Goal: Transaction & Acquisition: Purchase product/service

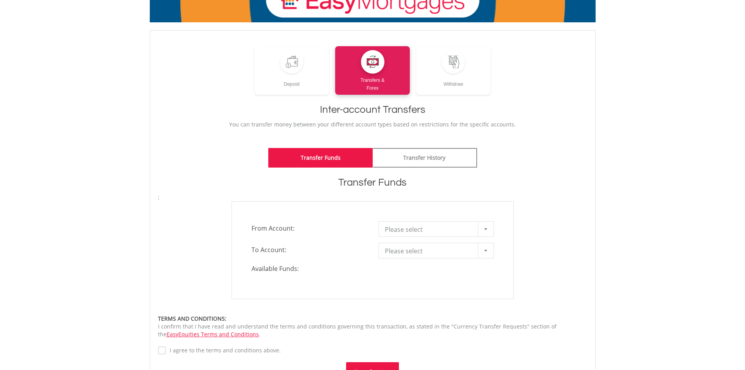
scroll to position [106, 0]
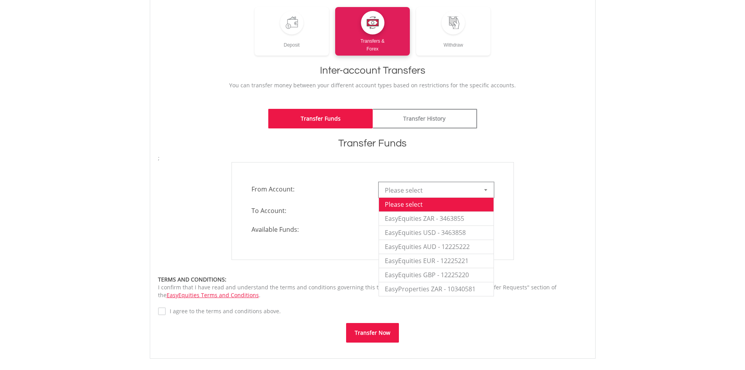
click at [485, 187] on div at bounding box center [486, 189] width 16 height 15
click at [448, 218] on li "EasyEquities ZAR - 3463855" at bounding box center [436, 218] width 115 height 14
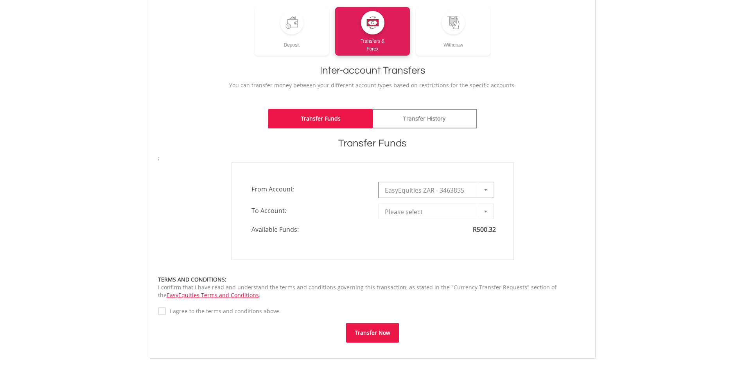
click at [489, 212] on div at bounding box center [486, 211] width 16 height 15
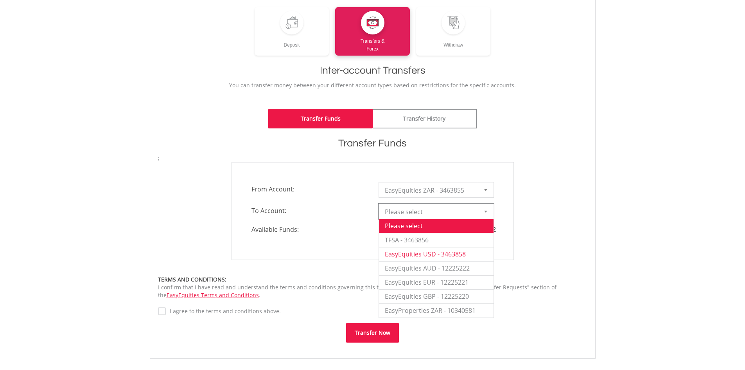
click at [437, 254] on li "EasyEquities USD - 3463858" at bounding box center [436, 254] width 115 height 14
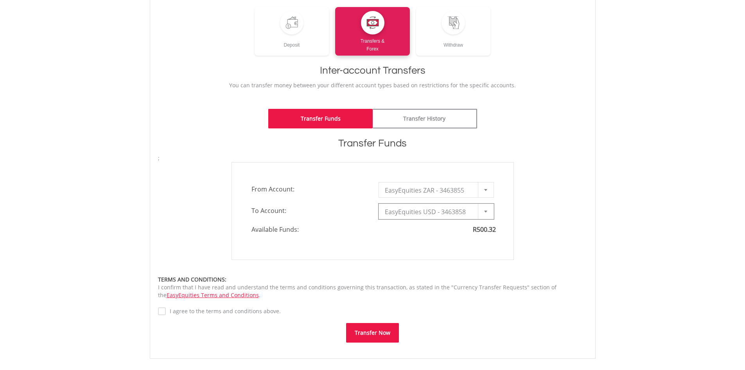
type input "*"
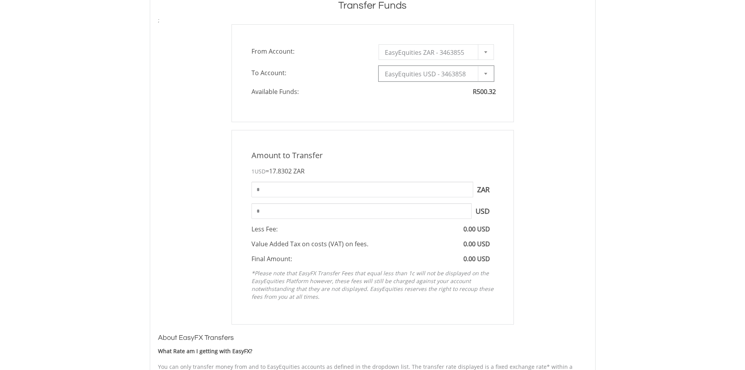
scroll to position [262, 0]
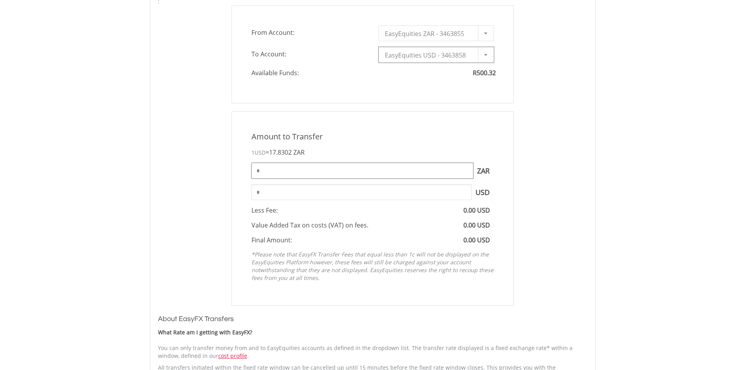
click at [273, 165] on input "*" at bounding box center [363, 171] width 222 height 16
type input "******"
type input "*****"
click at [303, 197] on input "*****" at bounding box center [362, 192] width 220 height 16
click at [228, 212] on div "Amount to Transfer 1 USD = 17.8302 ZAR ****** ZAR You can transfer funds into y…" at bounding box center [373, 208] width 294 height 194
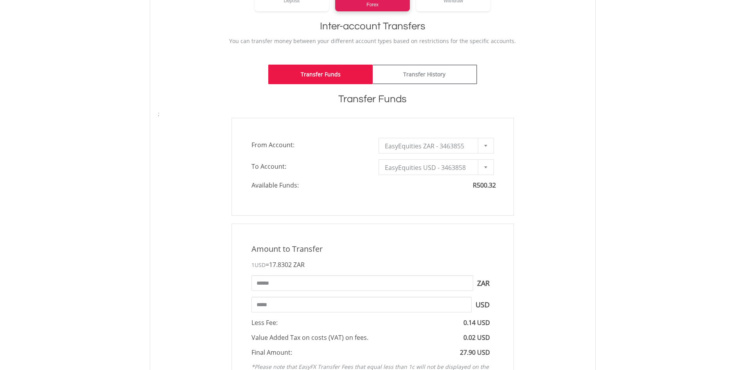
scroll to position [534, 0]
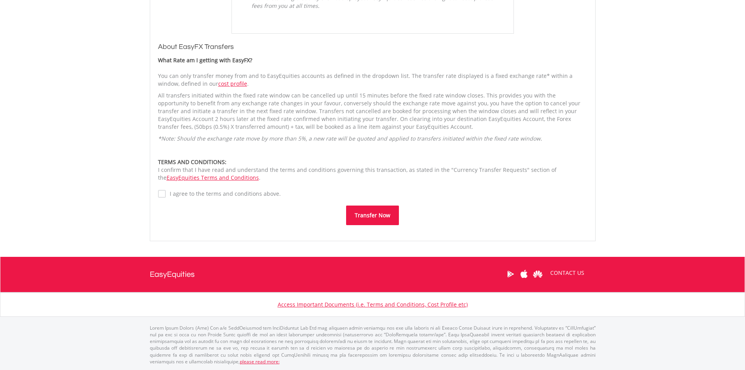
click at [365, 217] on button "Transfer Now" at bounding box center [372, 215] width 53 height 20
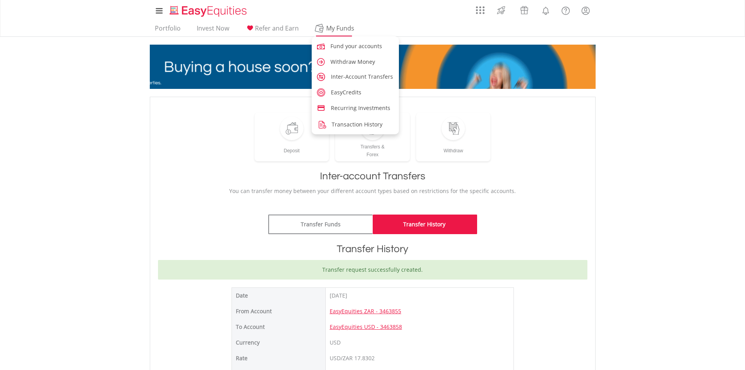
click at [335, 28] on span "My Funds" at bounding box center [340, 28] width 51 height 10
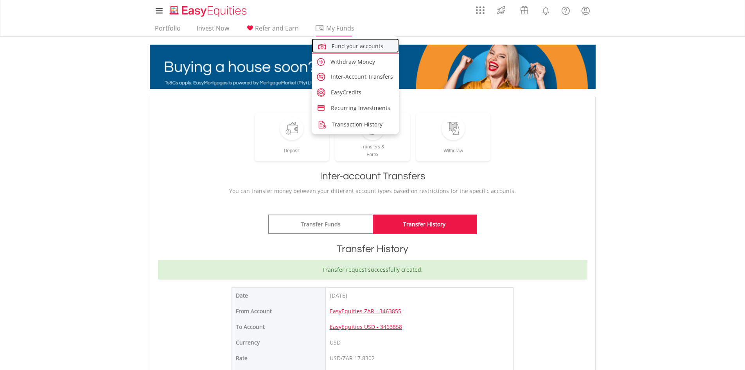
click at [342, 45] on span "Fund your accounts" at bounding box center [358, 45] width 52 height 7
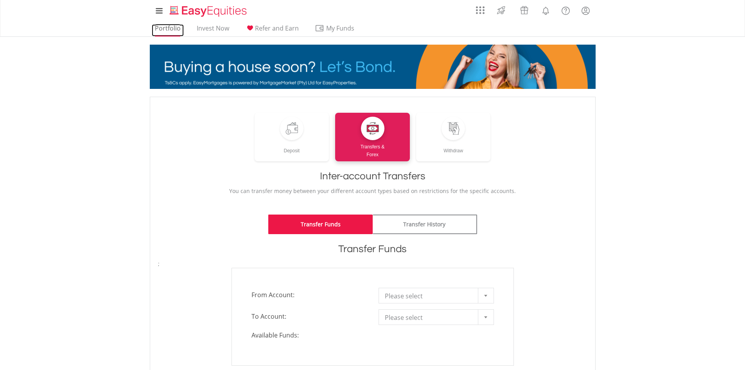
click at [168, 29] on link "Portfolio" at bounding box center [168, 30] width 32 height 12
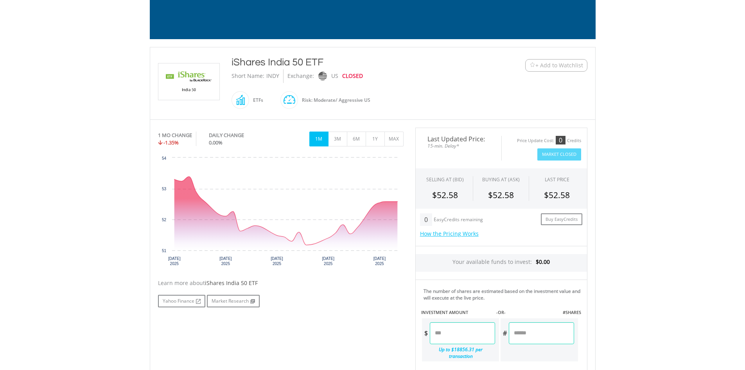
scroll to position [117, 0]
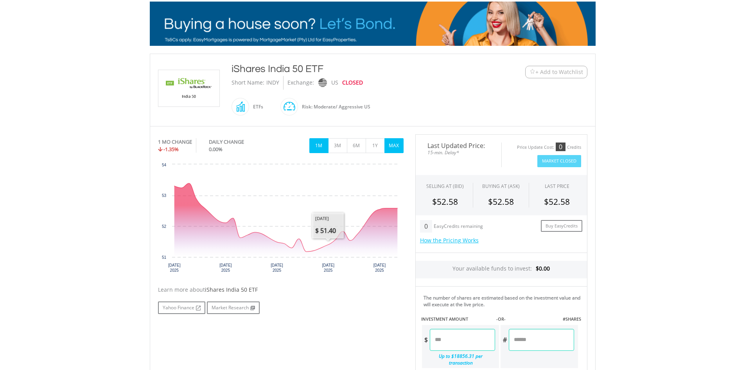
click at [393, 145] on button "MAX" at bounding box center [394, 145] width 19 height 15
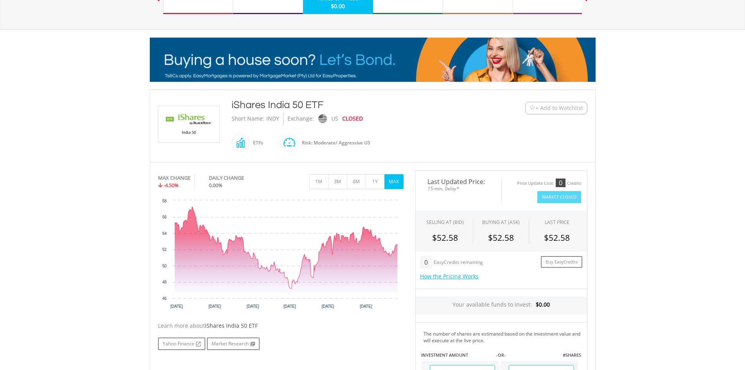
scroll to position [0, 0]
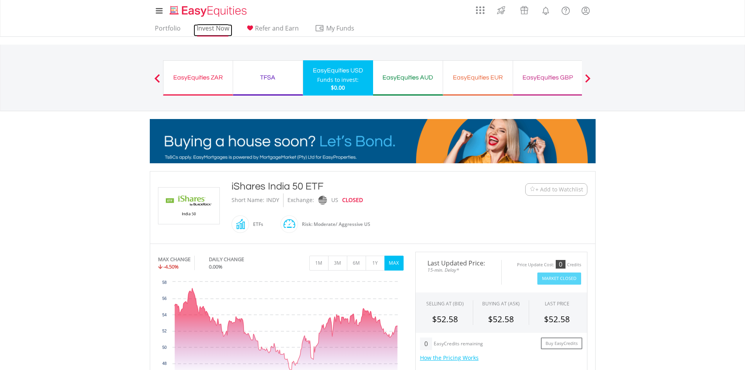
click at [204, 29] on link "Invest Now" at bounding box center [213, 30] width 39 height 12
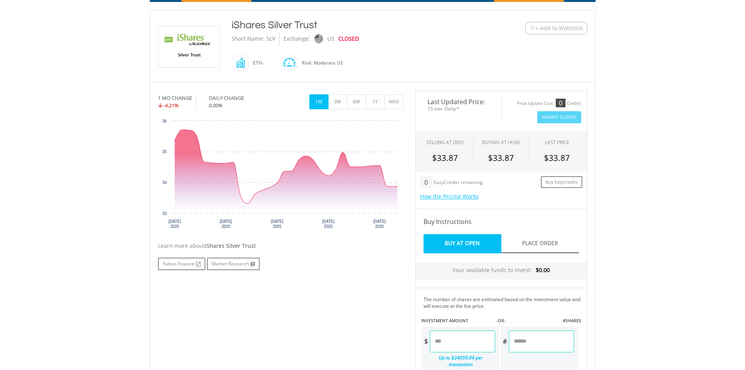
scroll to position [156, 0]
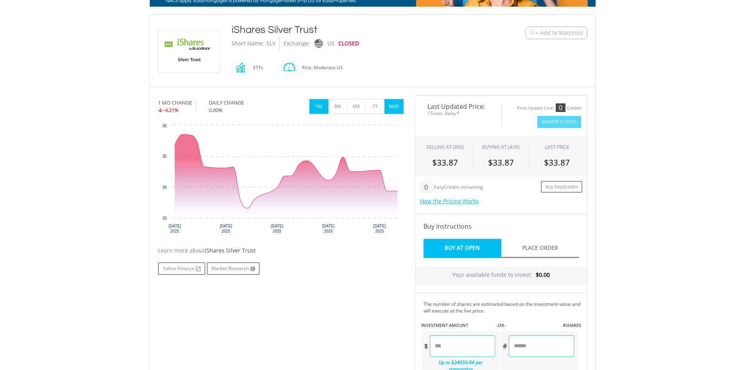
click at [402, 106] on button "MAX" at bounding box center [394, 106] width 19 height 15
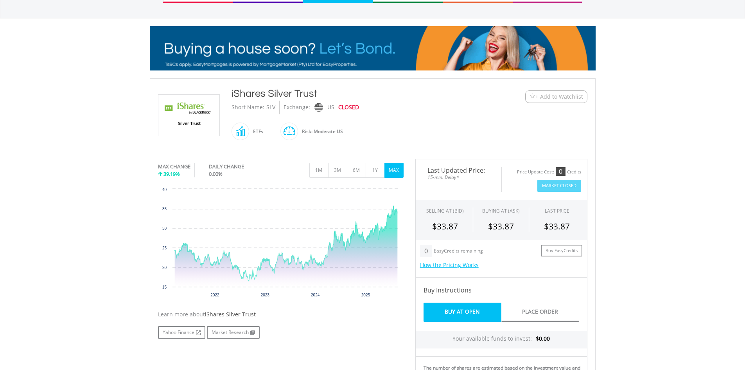
scroll to position [0, 0]
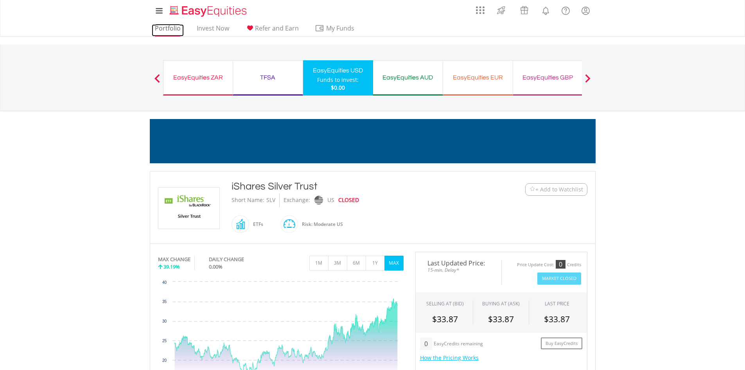
click at [168, 26] on link "Portfolio" at bounding box center [168, 30] width 32 height 12
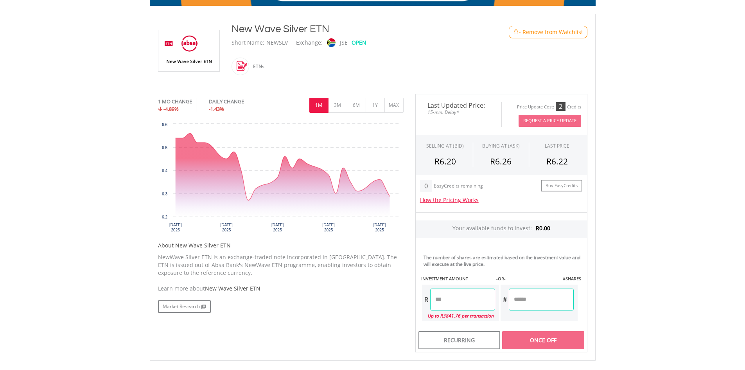
scroll to position [117, 0]
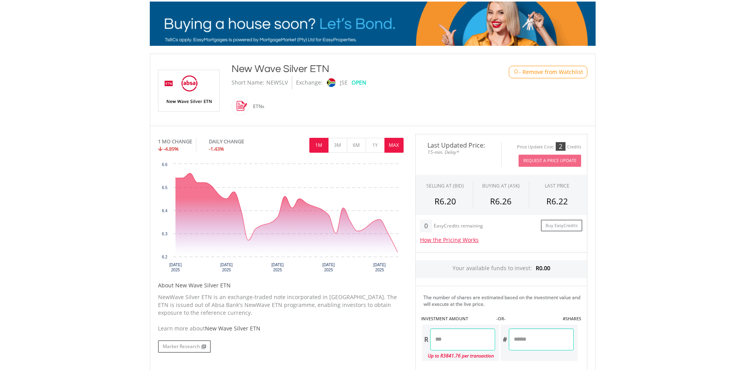
click at [392, 144] on button "MAX" at bounding box center [394, 145] width 19 height 15
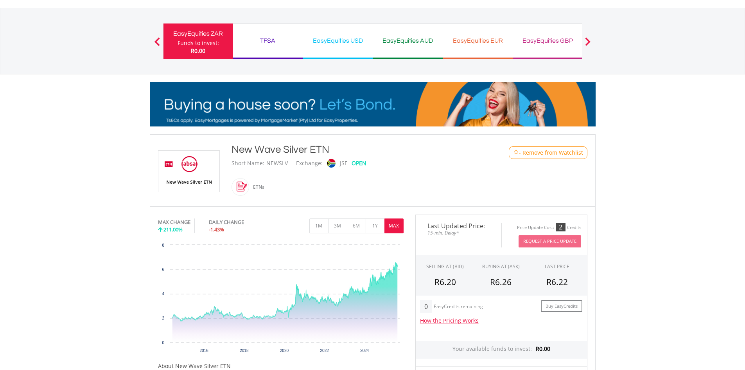
scroll to position [0, 0]
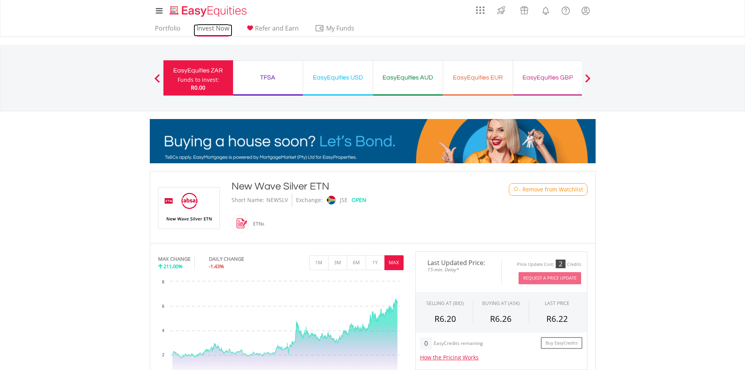
click at [219, 26] on link "Invest Now" at bounding box center [213, 30] width 39 height 12
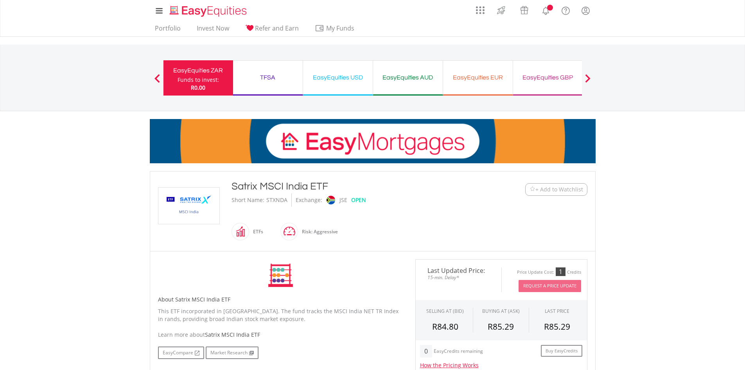
scroll to position [196, 0]
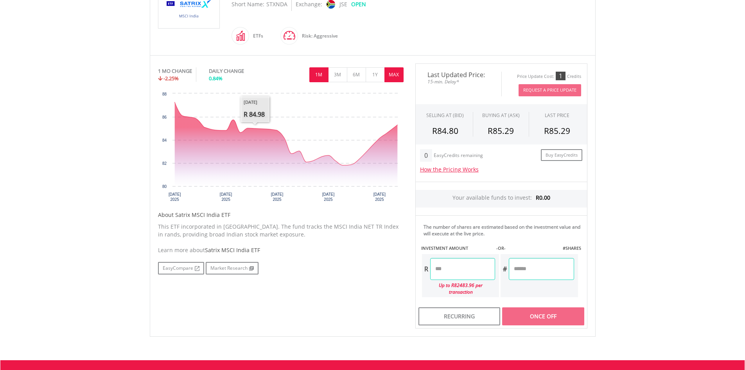
click at [391, 75] on button "MAX" at bounding box center [394, 74] width 19 height 15
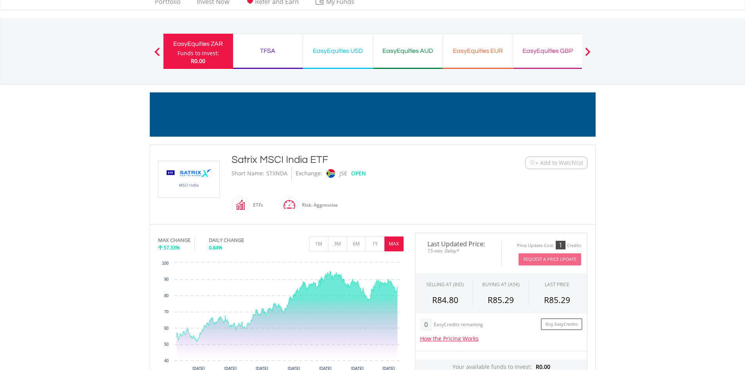
scroll to position [0, 0]
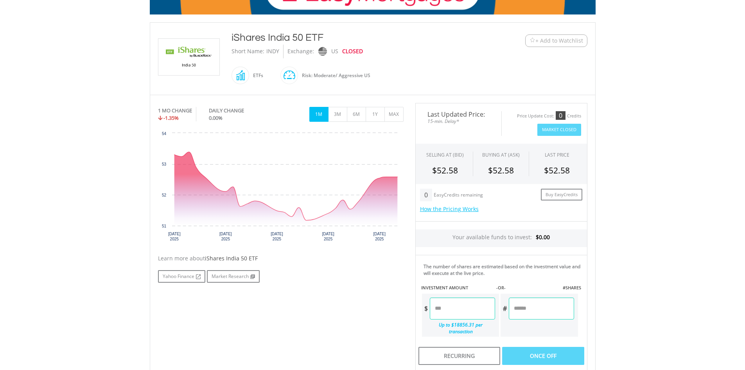
scroll to position [117, 0]
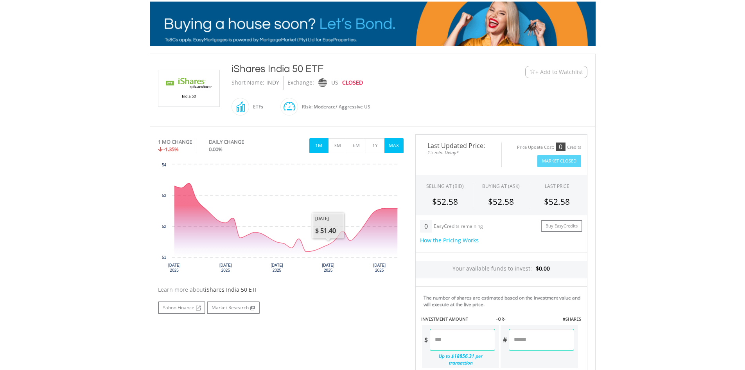
click at [399, 142] on button "MAX" at bounding box center [394, 145] width 19 height 15
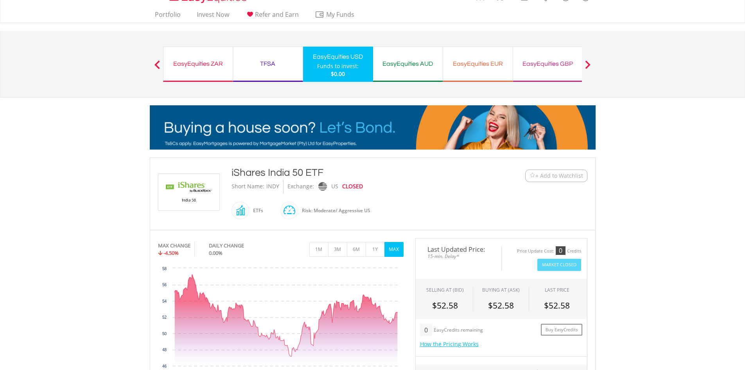
scroll to position [0, 0]
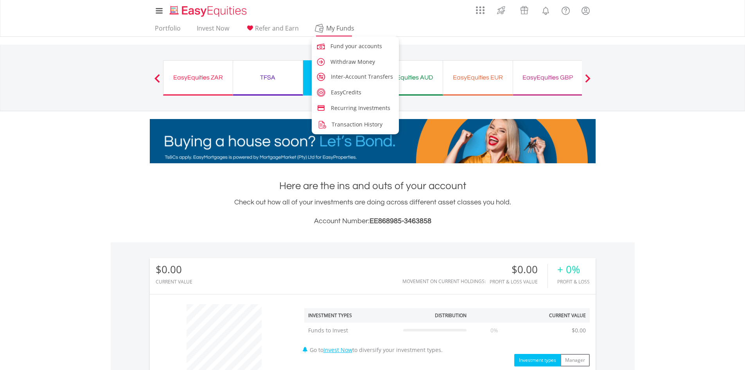
click at [340, 30] on span "My Funds" at bounding box center [340, 28] width 51 height 10
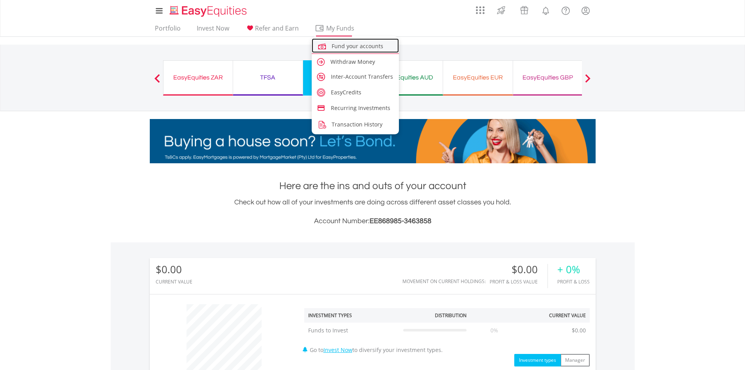
click at [354, 50] on link "Fund your accounts" at bounding box center [356, 45] width 88 height 14
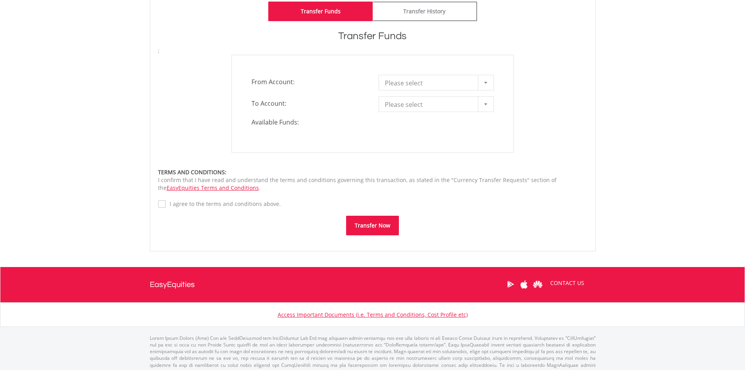
scroll to position [223, 0]
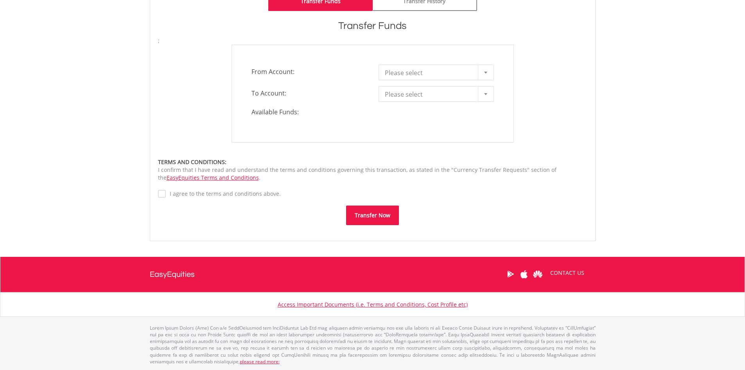
click at [485, 72] on b at bounding box center [485, 73] width 3 height 2
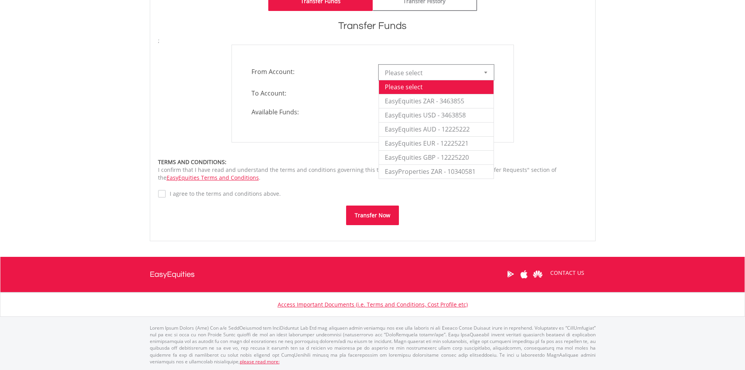
click at [543, 83] on div "**********" at bounding box center [372, 94] width 441 height 98
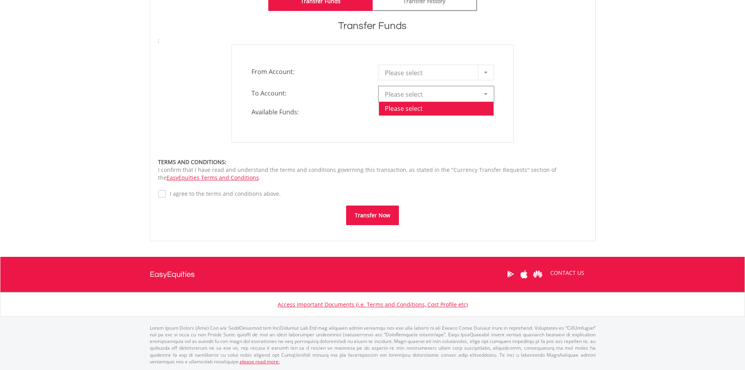
click at [484, 96] on div at bounding box center [486, 93] width 16 height 15
click at [524, 106] on div "**********" at bounding box center [372, 94] width 441 height 98
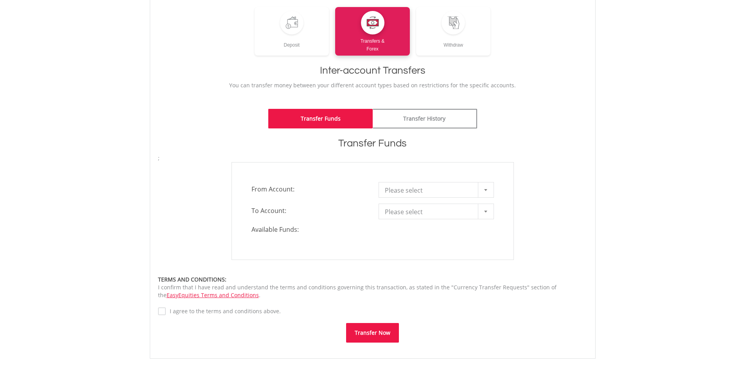
scroll to position [27, 0]
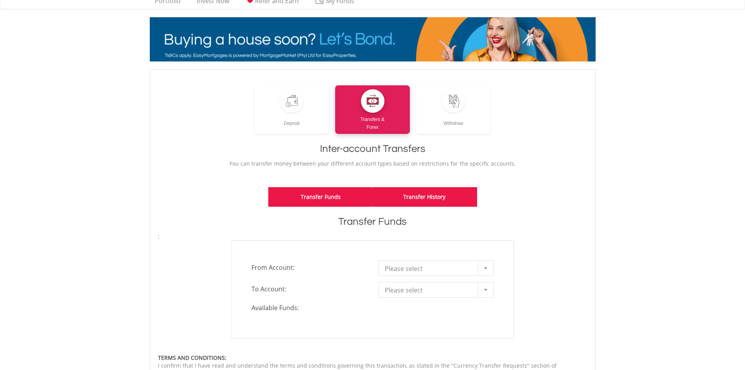
click at [426, 196] on link "Transfer History" at bounding box center [425, 197] width 104 height 20
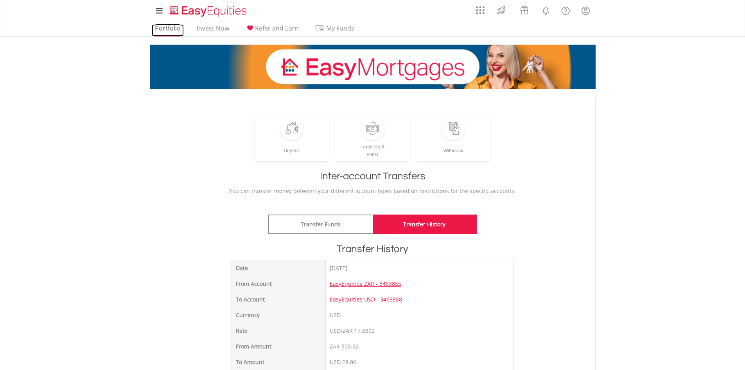
click at [169, 29] on link "Portfolio" at bounding box center [168, 30] width 32 height 12
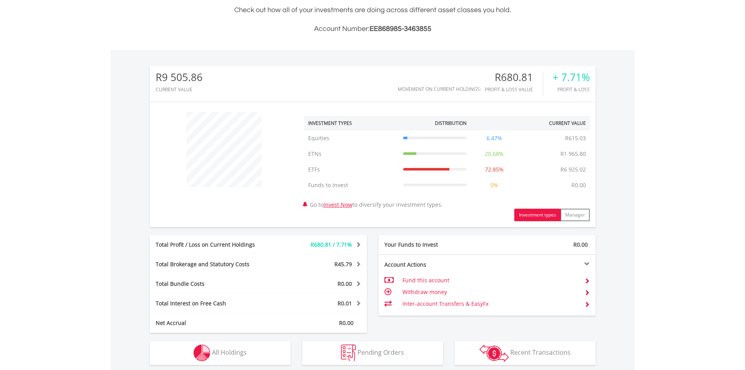
scroll to position [324, 0]
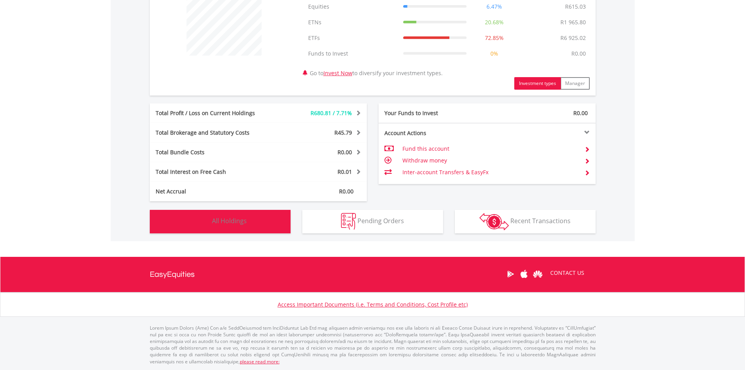
click at [203, 225] on img "button" at bounding box center [202, 221] width 17 height 17
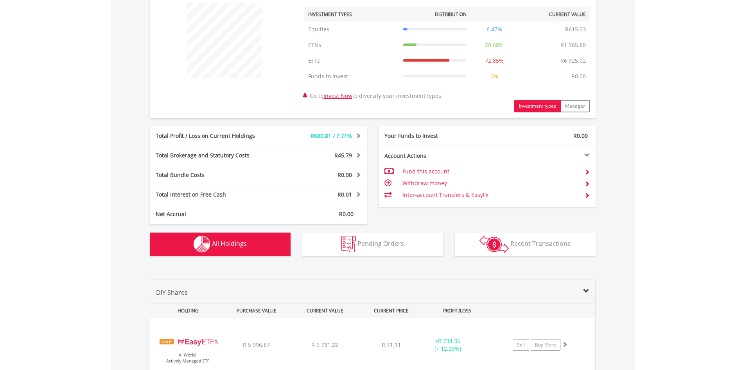
scroll to position [0, 0]
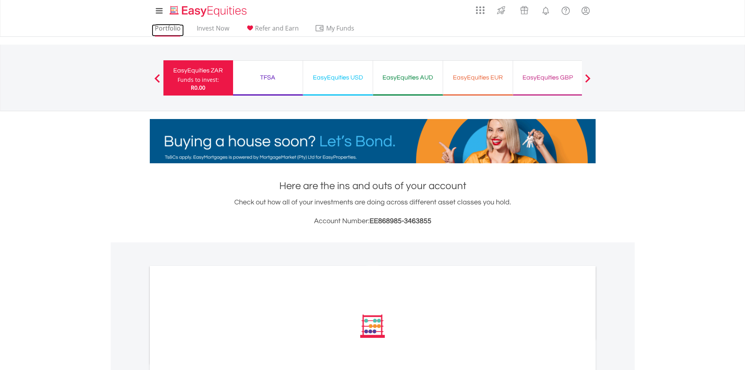
click at [171, 29] on link "Portfolio" at bounding box center [168, 30] width 32 height 12
